Goal: Task Accomplishment & Management: Manage account settings

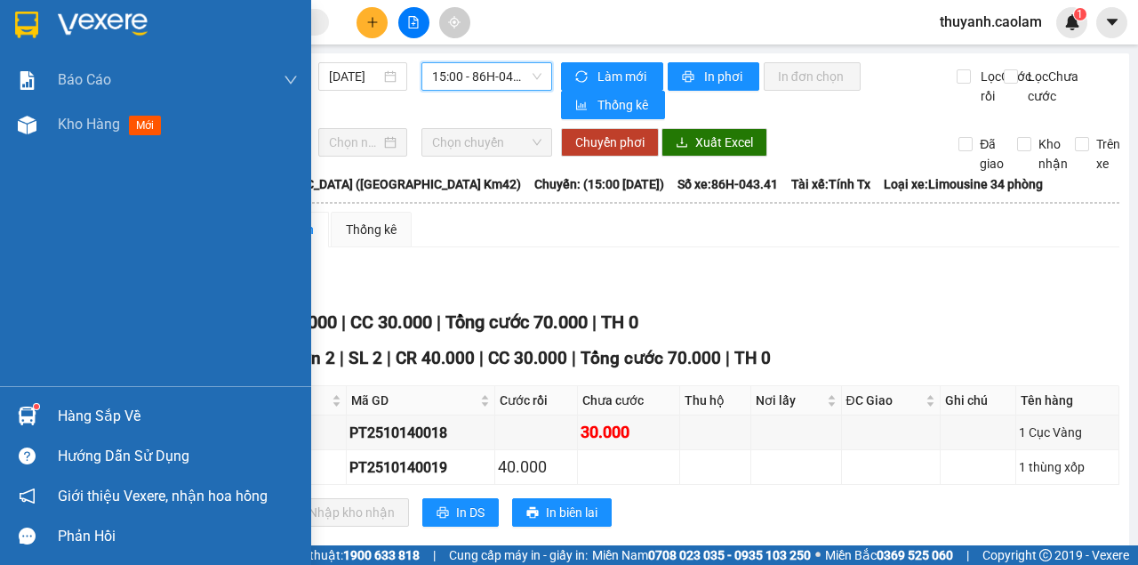
click at [24, 32] on img at bounding box center [26, 25] width 23 height 27
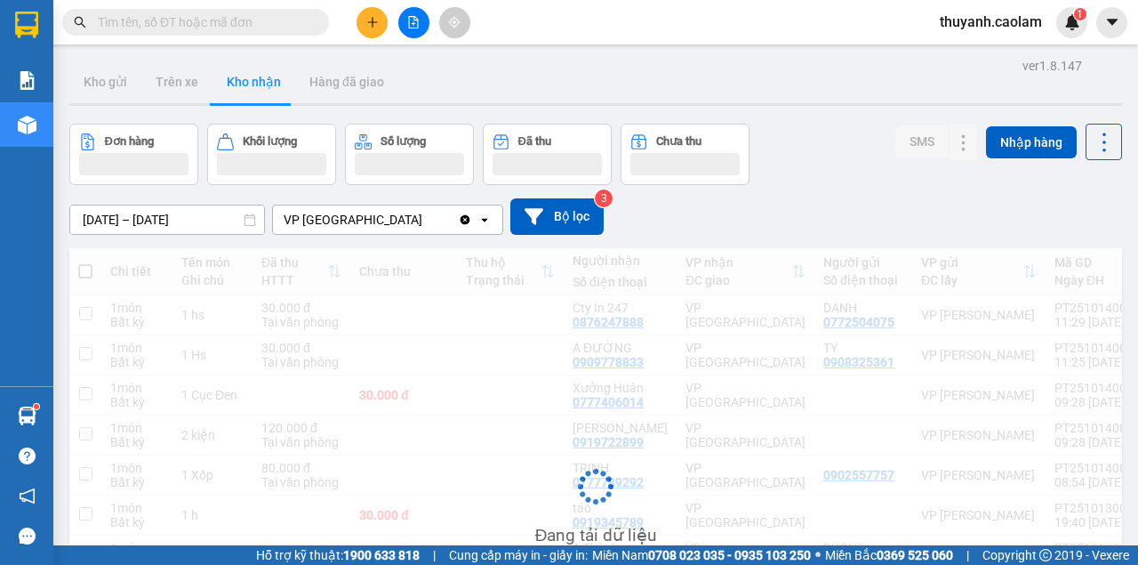
scroll to position [34, 0]
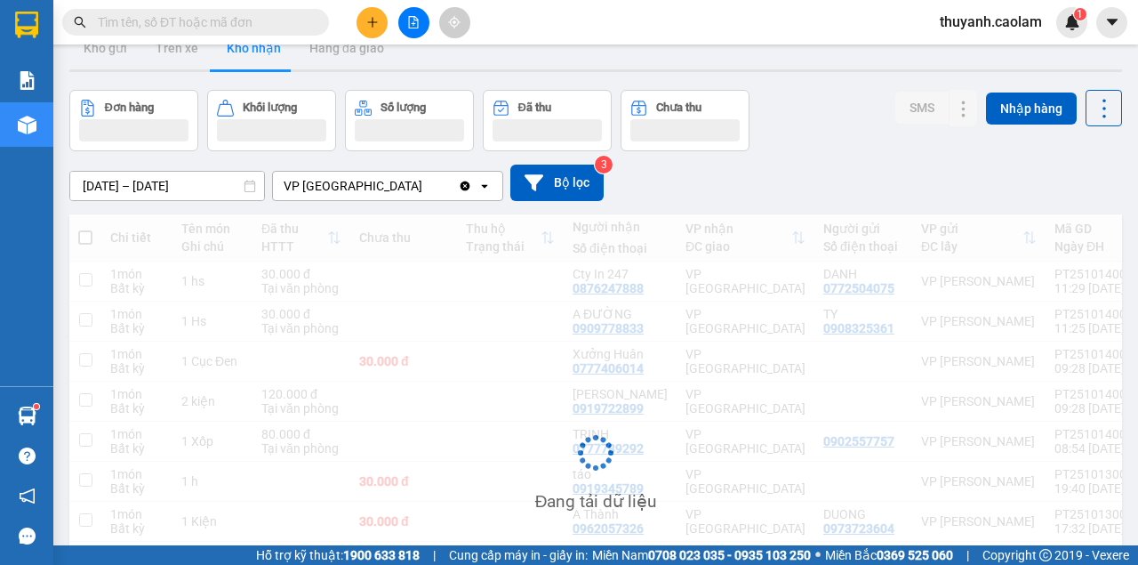
click at [257, 14] on input "text" at bounding box center [203, 22] width 210 height 20
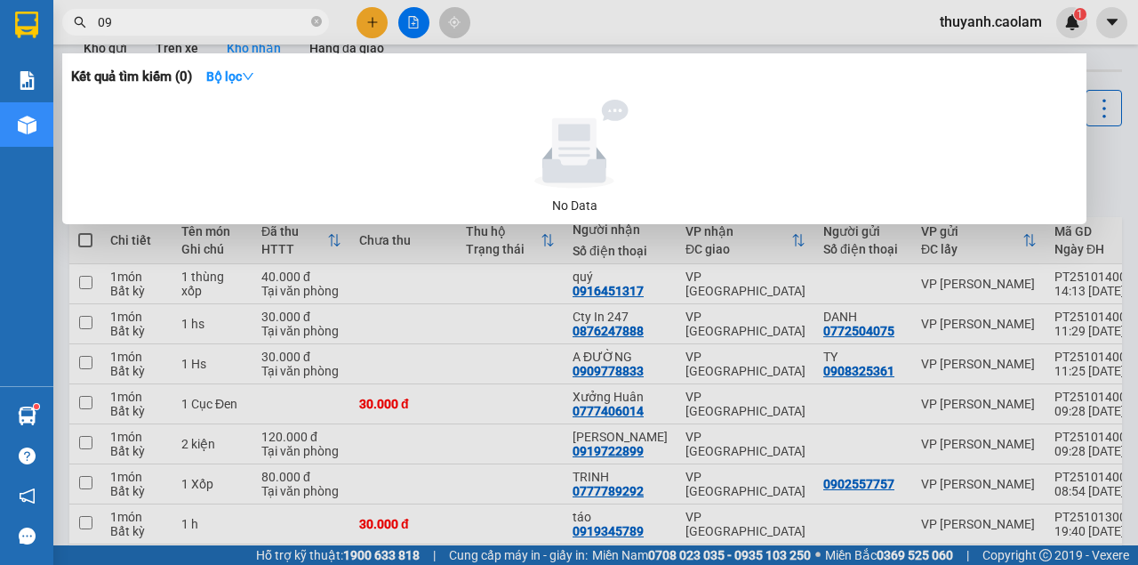
type input "0"
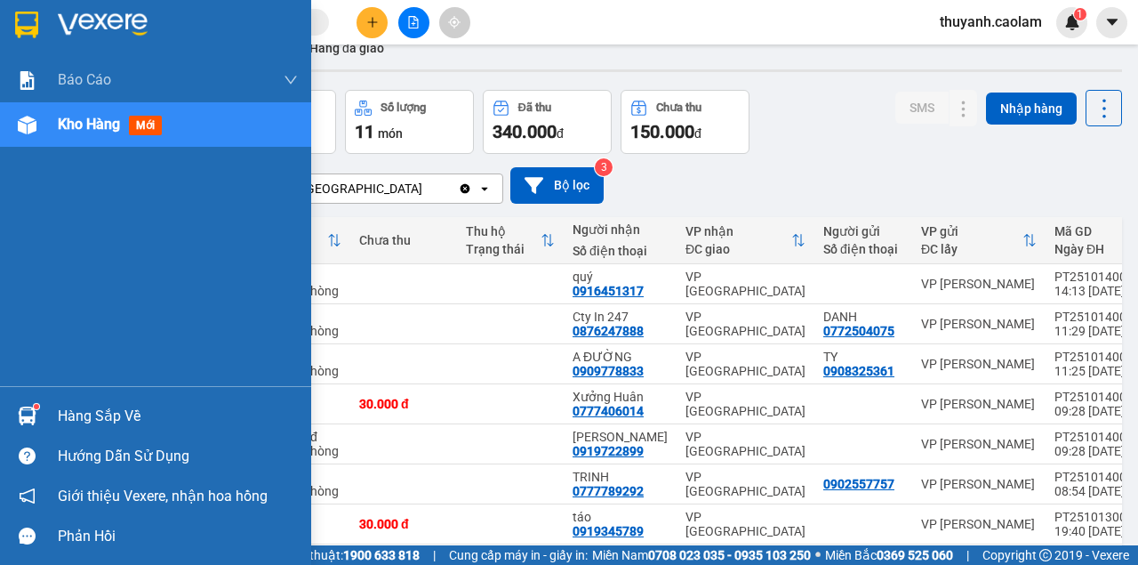
click at [7, 22] on div at bounding box center [155, 29] width 311 height 58
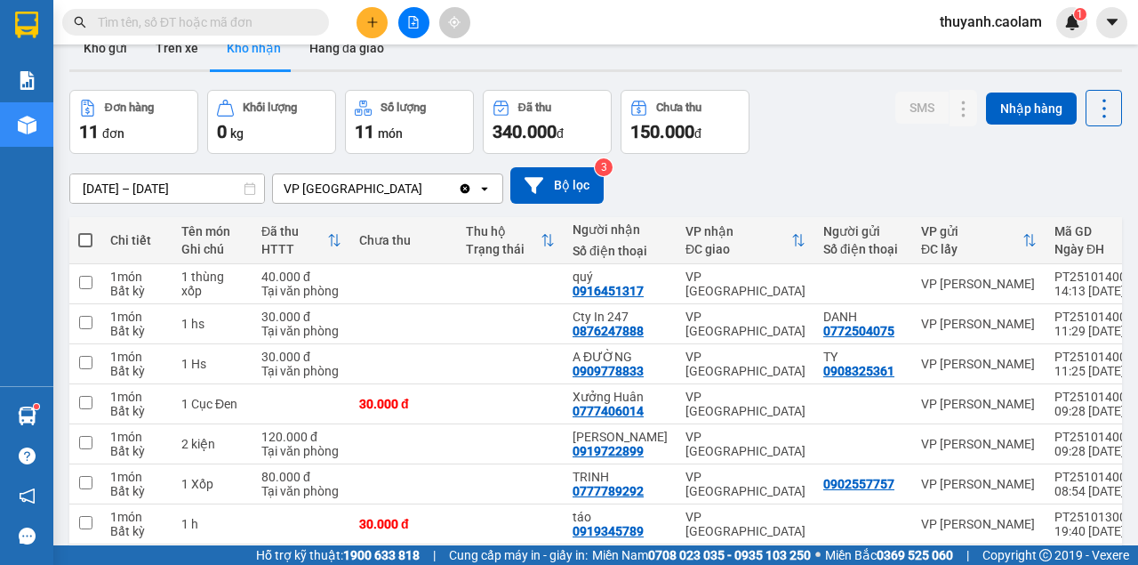
drag, startPoint x: 47, startPoint y: 20, endPoint x: 47, endPoint y: 5, distance: 14.2
click at [47, 17] on div at bounding box center [26, 29] width 53 height 58
click at [1018, 30] on span "thuyanh.caolam" at bounding box center [991, 22] width 131 height 22
click at [979, 52] on span "Đăng xuất" at bounding box center [999, 55] width 93 height 20
